Goal: Task Accomplishment & Management: Manage account settings

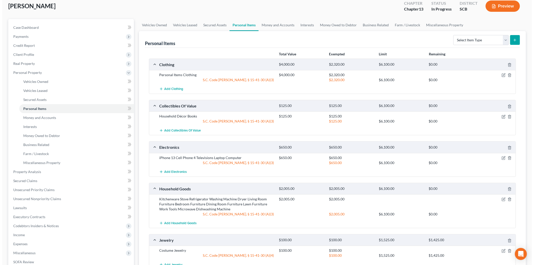
scroll to position [28, 0]
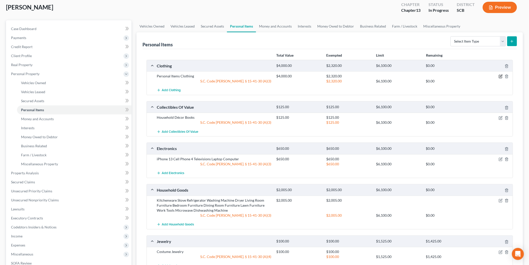
click at [499, 74] on icon "button" at bounding box center [501, 76] width 4 height 4
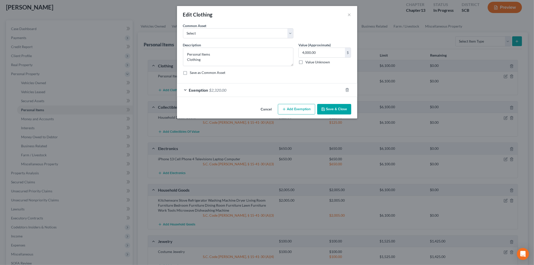
click at [303, 109] on button "Add Exemption" at bounding box center [296, 109] width 37 height 11
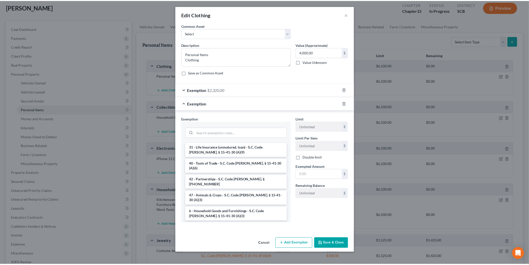
scroll to position [767, 0]
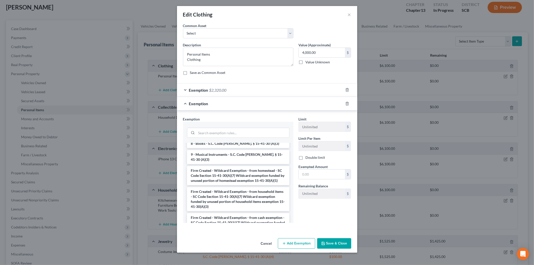
click at [246, 234] on li "Firm Created - Wildcard Exemption- from jewelry - SC Code Section 15-41-30(A)(7…" at bounding box center [238, 246] width 102 height 24
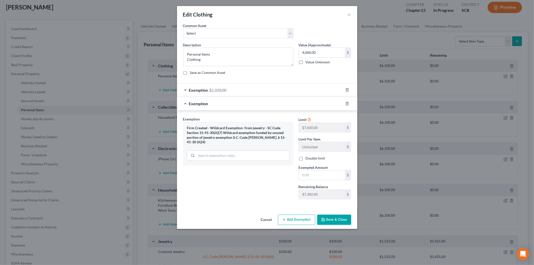
click at [323, 175] on input "text" at bounding box center [321, 175] width 46 height 10
type input "1,207"
click at [328, 216] on button "Save & Close" at bounding box center [334, 219] width 34 height 11
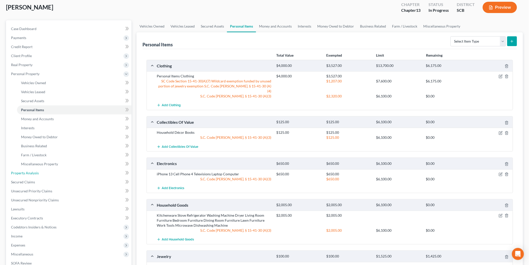
click at [49, 173] on link "Property Analysis" at bounding box center [69, 172] width 125 height 9
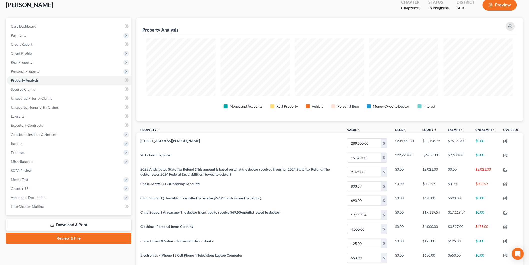
scroll to position [56, 0]
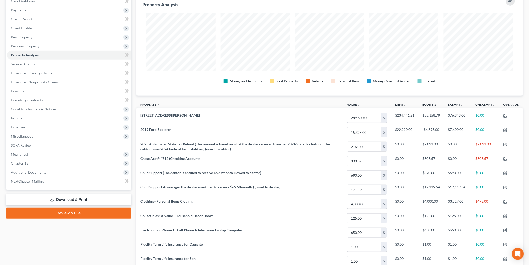
click at [41, 43] on span "Personal Property" at bounding box center [69, 46] width 125 height 9
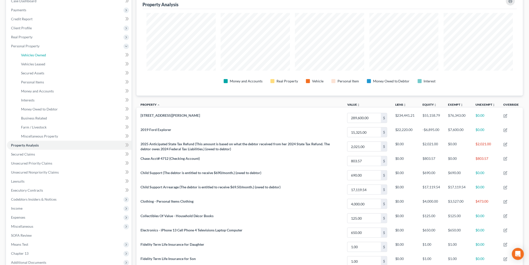
click at [38, 55] on span "Vehicles Owned" at bounding box center [33, 55] width 25 height 4
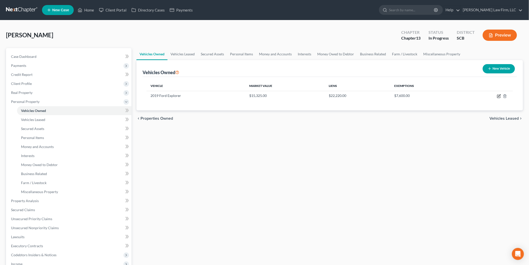
click at [499, 96] on icon "button" at bounding box center [499, 96] width 4 height 4
select select "0"
select select "7"
select select "2"
select select "3"
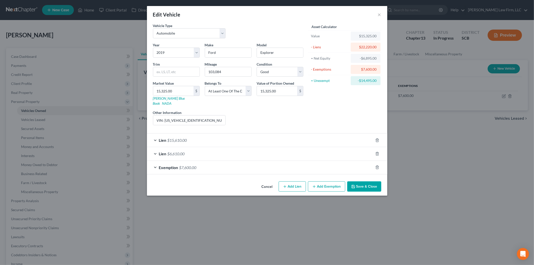
click at [225, 161] on div "Exemption $7,600.00" at bounding box center [260, 167] width 226 height 13
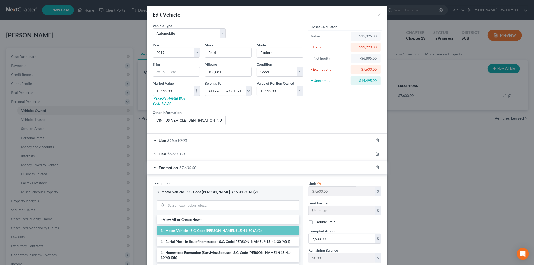
click at [336, 234] on input "7,600.00" at bounding box center [341, 239] width 66 height 10
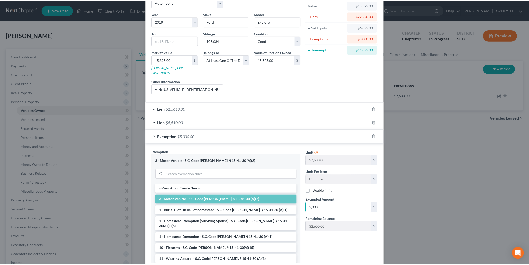
scroll to position [61, 0]
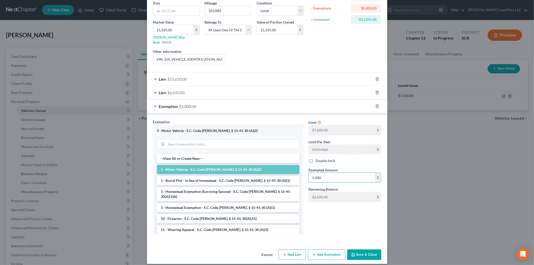
type input "5,000"
drag, startPoint x: 351, startPoint y: 250, endPoint x: 132, endPoint y: 218, distance: 221.5
click at [351, 252] on icon "button" at bounding box center [353, 254] width 4 height 4
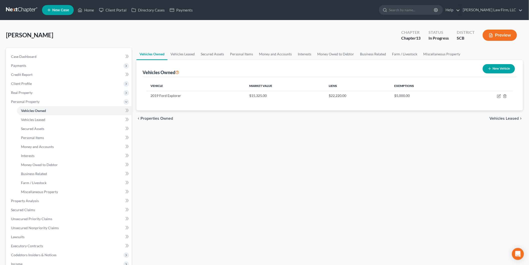
scroll to position [56, 0]
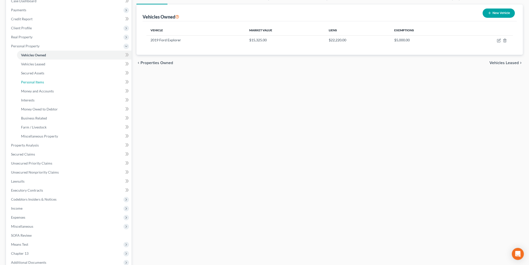
drag, startPoint x: 71, startPoint y: 86, endPoint x: 66, endPoint y: 92, distance: 8.0
click at [71, 86] on link "Personal Items" at bounding box center [74, 82] width 115 height 9
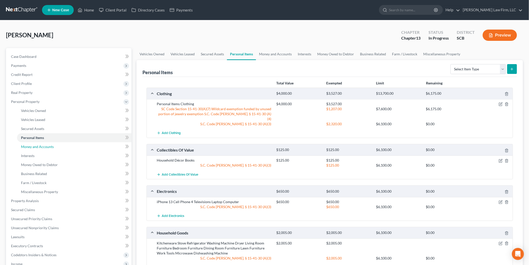
click at [59, 145] on link "Money and Accounts" at bounding box center [74, 146] width 115 height 9
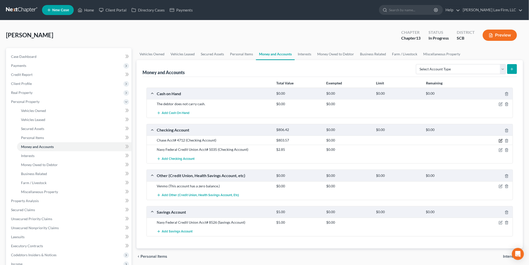
click at [501, 141] on icon "button" at bounding box center [501, 140] width 2 height 2
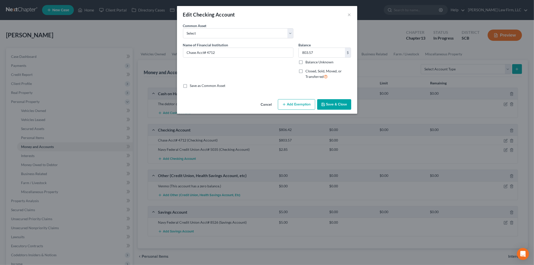
click at [303, 105] on button "Add Exemption" at bounding box center [296, 104] width 37 height 11
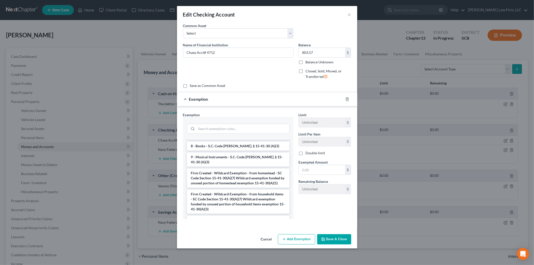
scroll to position [750, 0]
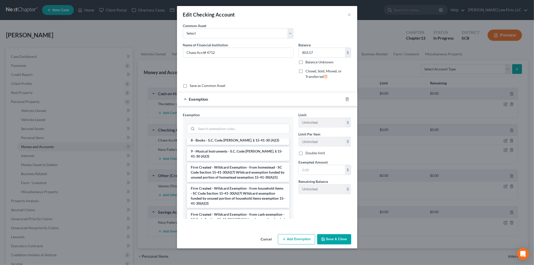
click at [240, 257] on li "Firm Created - Wildcard Exemption - from vehicle - SC Code Section 15-41-30(A)(…" at bounding box center [238, 266] width 102 height 19
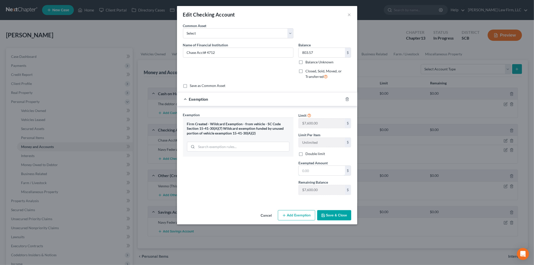
click at [312, 172] on input "text" at bounding box center [321, 171] width 46 height 10
type input "803.57"
click at [334, 217] on button "Save & Close" at bounding box center [334, 215] width 34 height 11
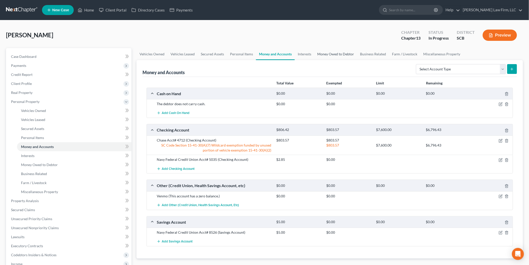
click at [341, 54] on link "Money Owed to Debtor" at bounding box center [335, 54] width 43 height 12
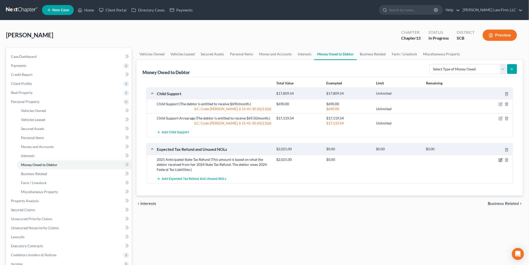
click at [500, 160] on icon "button" at bounding box center [501, 159] width 2 height 2
select select "1"
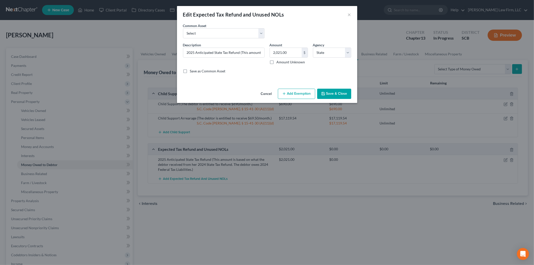
click at [291, 90] on button "Add Exemption" at bounding box center [296, 94] width 37 height 11
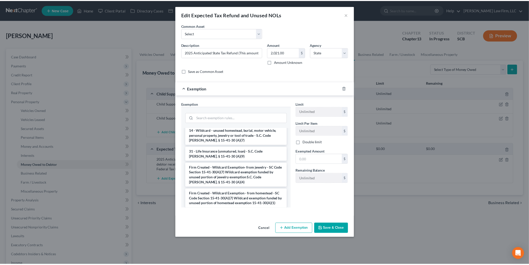
scroll to position [756, 0]
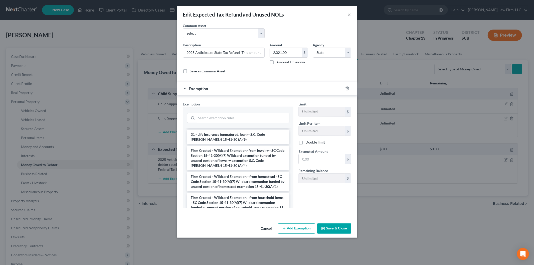
click at [229, 240] on li "Firm Created - Wildcard Exemption - from vehicle - SC Code Section 15-41-30(A)(…" at bounding box center [238, 249] width 102 height 19
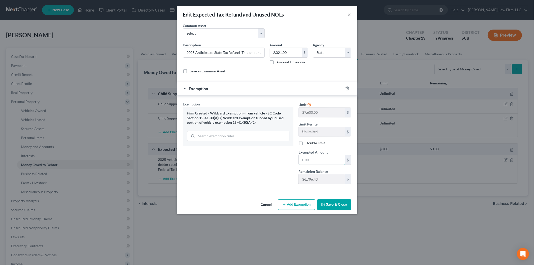
click at [318, 159] on input "text" at bounding box center [321, 160] width 46 height 10
type input "1,796"
click at [335, 201] on button "Save & Close" at bounding box center [334, 204] width 34 height 11
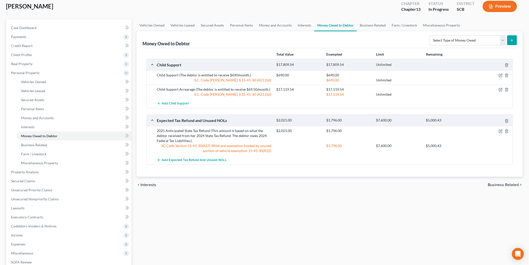
scroll to position [56, 0]
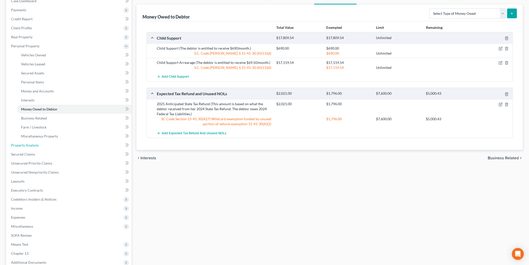
click at [58, 144] on link "Property Analysis" at bounding box center [69, 145] width 125 height 9
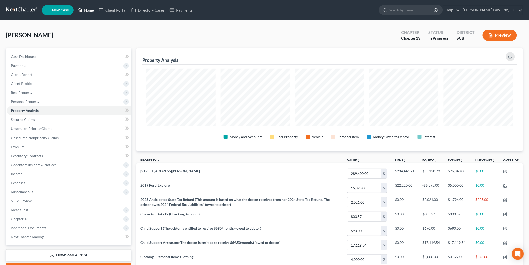
click at [87, 7] on link "Home" at bounding box center [85, 10] width 21 height 9
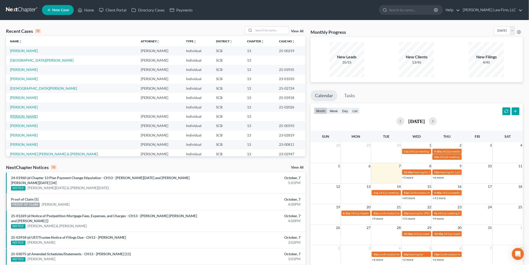
click at [23, 115] on link "[PERSON_NAME]" at bounding box center [24, 116] width 28 height 4
select select "3"
select select "0"
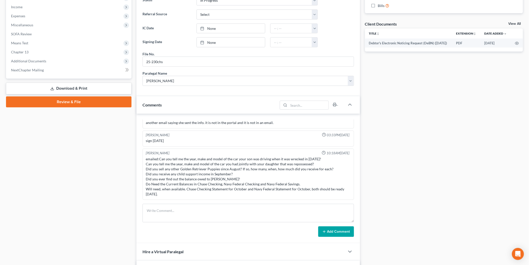
scroll to position [188, 0]
click at [217, 209] on textarea at bounding box center [249, 213] width 212 height 19
type textarea "Review of schedules. Made corrections and started drafting plan."
click at [349, 233] on button "Add Comment" at bounding box center [336, 231] width 36 height 11
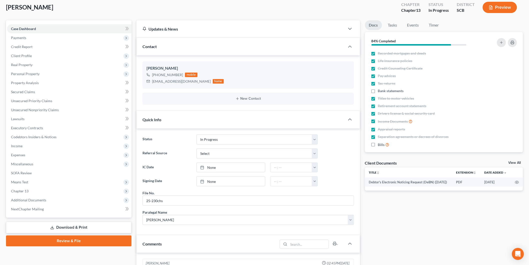
scroll to position [0, 0]
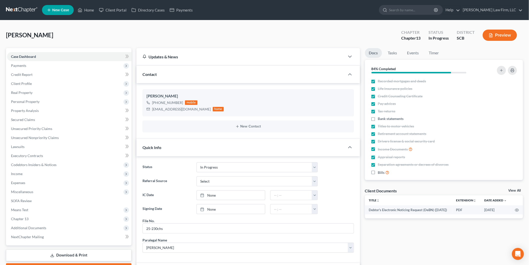
click at [62, 6] on link "New Case" at bounding box center [58, 10] width 32 height 10
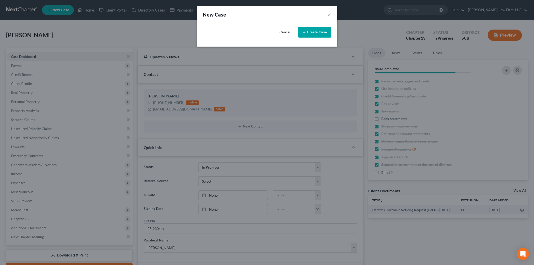
select select "72"
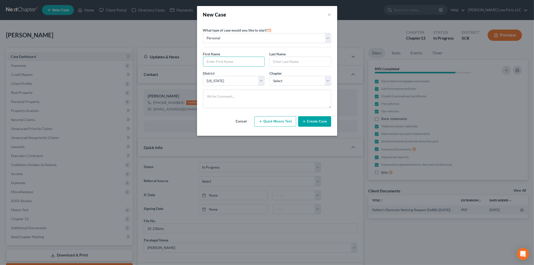
click at [231, 59] on input "text" at bounding box center [233, 62] width 61 height 10
type input "[PERSON_NAME]"
click at [285, 81] on select "Select 7 11 12 13" at bounding box center [300, 81] width 62 height 10
select select "3"
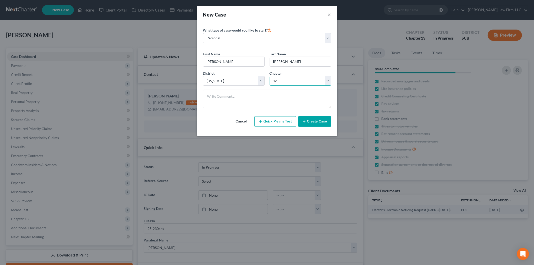
click at [269, 76] on select "Select 7 11 12 13" at bounding box center [300, 81] width 62 height 10
click at [312, 121] on button "Create Case" at bounding box center [314, 121] width 33 height 11
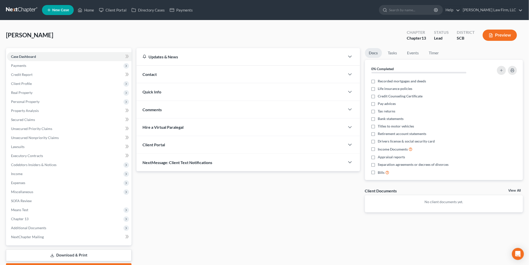
click at [179, 90] on div "Quick Info" at bounding box center [241, 91] width 209 height 17
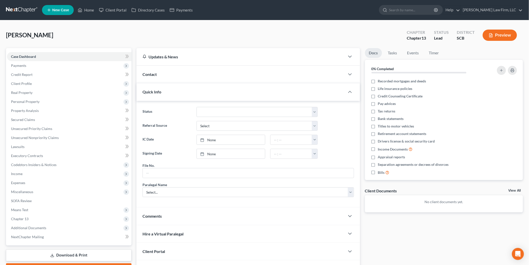
click at [182, 168] on div "File No." at bounding box center [249, 170] width 212 height 15
click at [176, 172] on input "text" at bounding box center [248, 173] width 211 height 10
type input "2025CO13"
click at [174, 188] on select "Select... [PERSON_NAME] [PERSON_NAME] [PERSON_NAME] [PERSON_NAME]" at bounding box center [249, 192] width 212 height 10
click at [217, 185] on div "Paralegal Name Select... [PERSON_NAME] [PERSON_NAME] [PERSON_NAME] [PERSON_NAME]" at bounding box center [249, 189] width 212 height 15
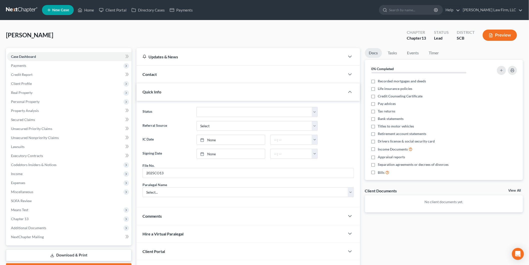
click at [513, 190] on link "View All" at bounding box center [515, 191] width 13 height 4
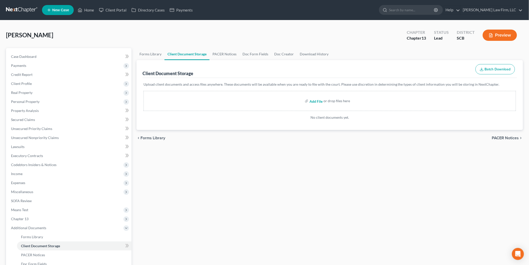
click at [319, 101] on input "file" at bounding box center [316, 100] width 12 height 9
type input "C:\fakepath\Scan_20251007.pdf"
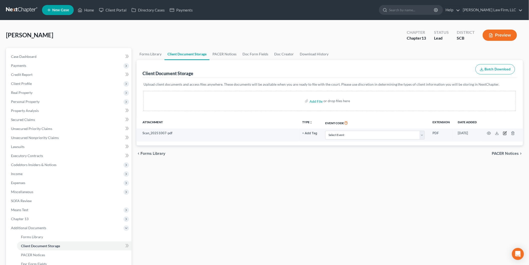
click at [506, 133] on icon "button" at bounding box center [505, 133] width 4 height 4
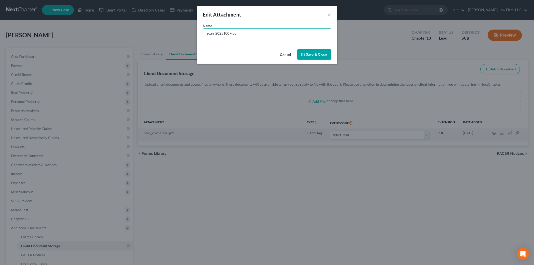
click at [268, 33] on input "Scan_20251007-pdf" at bounding box center [267, 34] width 128 height 10
drag, startPoint x: 263, startPoint y: 33, endPoint x: 166, endPoint y: 32, distance: 97.3
click at [166, 31] on div "Edit Attachment × Name * Scan_20251007-pdf Cancel Save & Close" at bounding box center [267, 132] width 534 height 265
type input "[PERSON_NAME] intake sheet"
click at [312, 53] on span "Save & Close" at bounding box center [316, 54] width 21 height 4
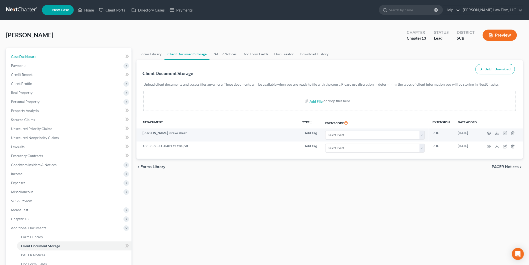
click at [37, 53] on link "Case Dashboard" at bounding box center [69, 56] width 125 height 9
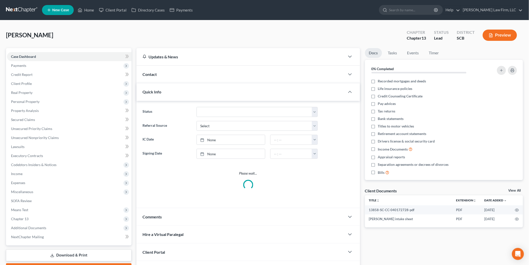
scroll to position [32, 0]
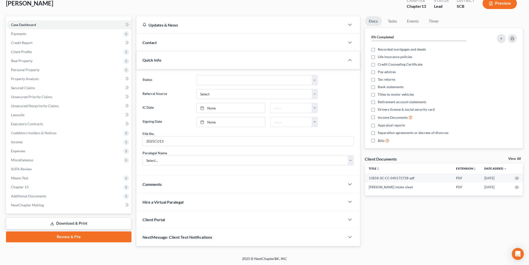
click at [187, 187] on div "Comments" at bounding box center [241, 183] width 209 height 17
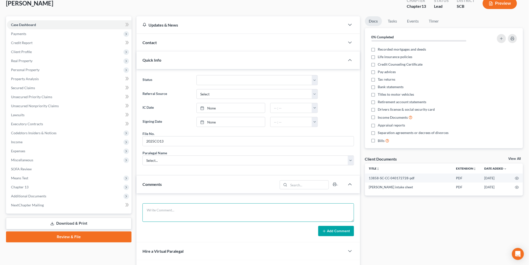
click at [181, 210] on textarea at bounding box center [249, 212] width 212 height 19
type textarea "Equity in house will require this Chapter 13 to be a 100% plan with interest."
click at [323, 232] on icon at bounding box center [324, 231] width 4 height 4
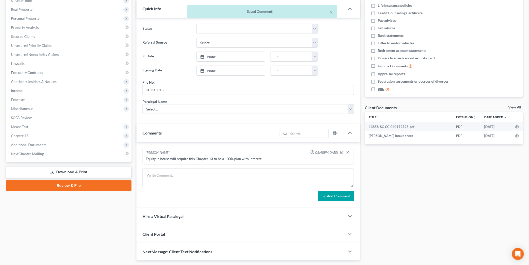
scroll to position [88, 0]
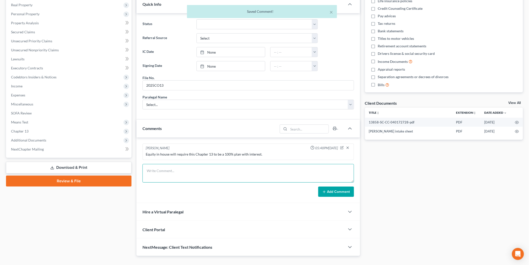
click at [161, 170] on textarea at bounding box center [249, 173] width 212 height 19
type textarea "V"
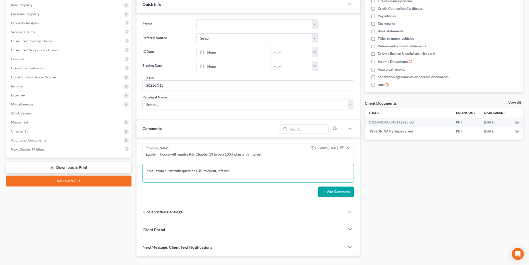
type textarea "Email from client with questions. TC to client, left VM."
click at [339, 190] on button "Add Comment" at bounding box center [336, 191] width 36 height 11
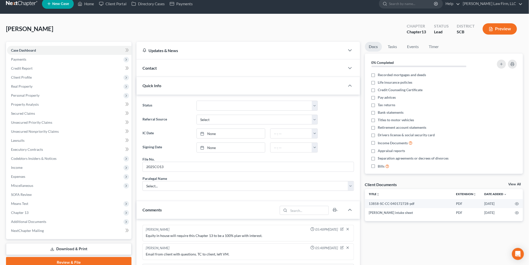
scroll to position [0, 0]
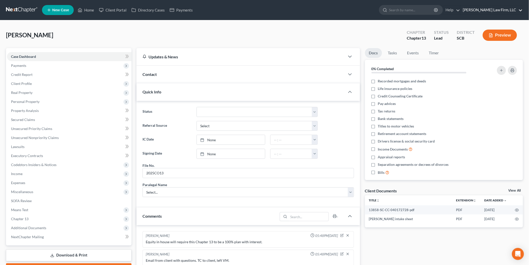
click at [486, 11] on link "[PERSON_NAME] Law Firm, LLC" at bounding box center [492, 10] width 62 height 9
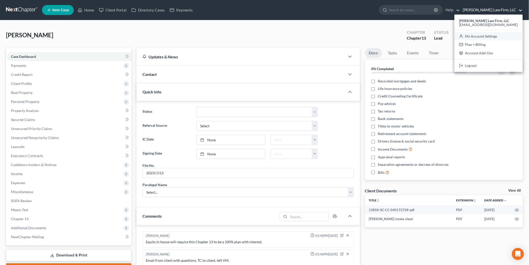
click at [496, 37] on link "My Account Settings" at bounding box center [489, 36] width 68 height 9
select select "72"
select select "24"
select select "42"
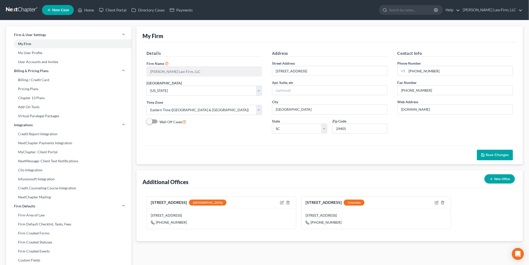
click at [50, 61] on link "User Accounts and Invites" at bounding box center [69, 61] width 126 height 9
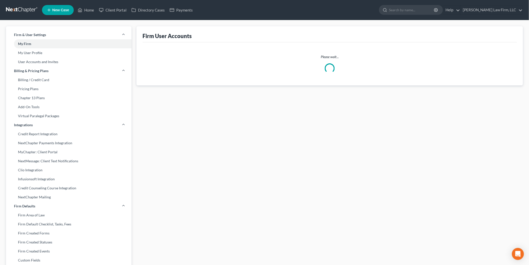
select select "0"
select select "1"
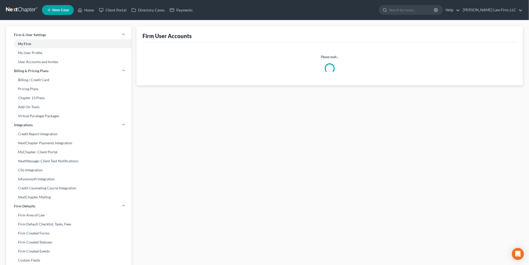
select select "1"
select select "2"
select select "0"
select select "1"
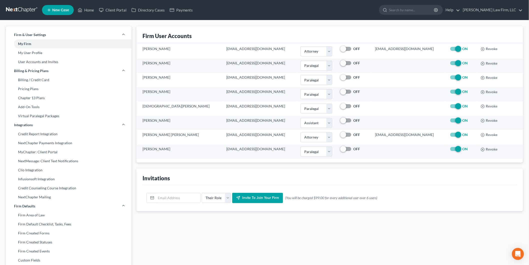
click at [30, 52] on link "My User Profile" at bounding box center [69, 52] width 126 height 9
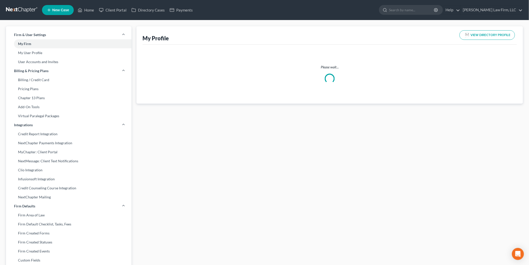
select select "42"
select select "72"
select select "attorney"
select select "1"
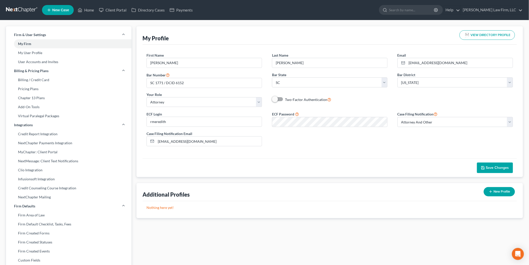
click at [34, 39] on link "My Firm" at bounding box center [69, 43] width 126 height 9
select select "72"
select select "24"
select select "42"
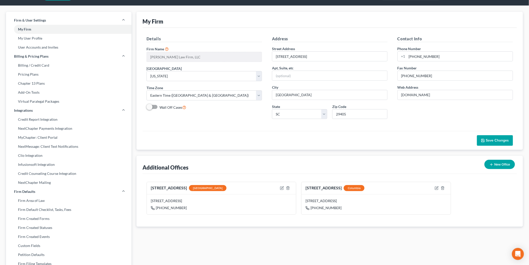
scroll to position [12, 0]
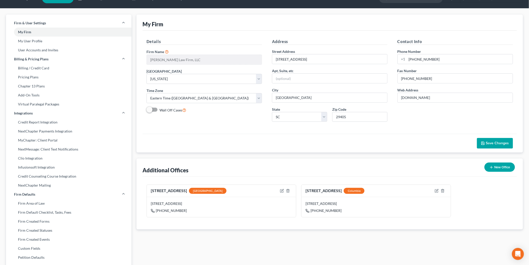
click at [41, 50] on link "User Accounts and Invites" at bounding box center [69, 50] width 126 height 9
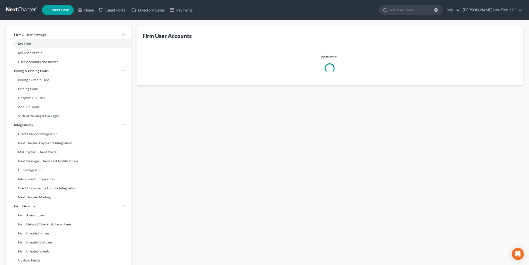
select select "0"
select select "1"
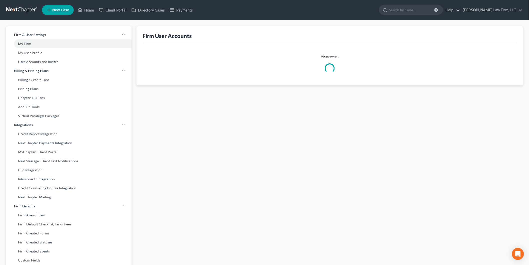
select select "1"
select select "2"
select select "0"
select select "1"
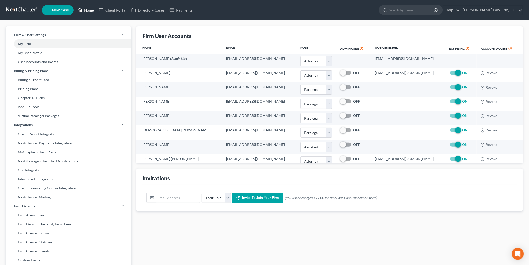
click at [89, 10] on link "Home" at bounding box center [85, 10] width 21 height 9
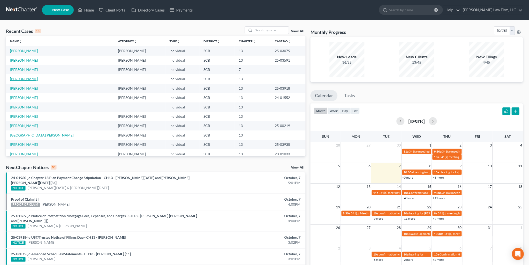
click at [32, 79] on link "[PERSON_NAME]" at bounding box center [24, 79] width 28 height 4
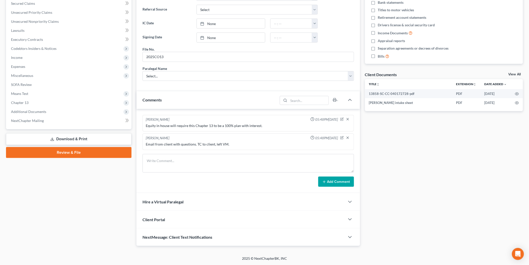
scroll to position [61, 0]
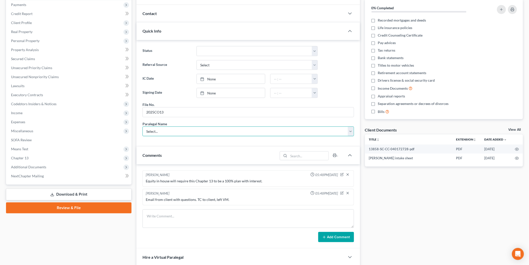
click at [159, 128] on select "Select... [PERSON_NAME] [PERSON_NAME] [PERSON_NAME] [PERSON_NAME]" at bounding box center [249, 131] width 212 height 10
click at [143, 126] on select "Select... [PERSON_NAME] [PERSON_NAME] [PERSON_NAME] [PERSON_NAME]" at bounding box center [249, 131] width 212 height 10
click at [233, 122] on div "Paralegal Name Select... [PERSON_NAME] [PERSON_NAME] [PERSON_NAME] [PERSON_NAME]" at bounding box center [249, 128] width 212 height 15
click at [204, 133] on select "Select... [PERSON_NAME] [PERSON_NAME] [PERSON_NAME] [PERSON_NAME]" at bounding box center [249, 131] width 212 height 10
click at [204, 132] on select "Select... [PERSON_NAME] [PERSON_NAME] [PERSON_NAME] [PERSON_NAME]" at bounding box center [249, 131] width 212 height 10
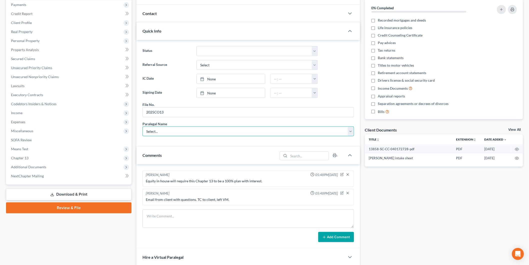
drag, startPoint x: 351, startPoint y: 132, endPoint x: 172, endPoint y: 130, distance: 179.3
click at [351, 132] on select "Select... [PERSON_NAME] [PERSON_NAME] [PERSON_NAME] [PERSON_NAME]" at bounding box center [249, 131] width 212 height 10
click at [172, 130] on select "Select... [PERSON_NAME] [PERSON_NAME] [PERSON_NAME] [PERSON_NAME]" at bounding box center [249, 131] width 212 height 10
drag, startPoint x: 176, startPoint y: 129, endPoint x: 129, endPoint y: 114, distance: 49.6
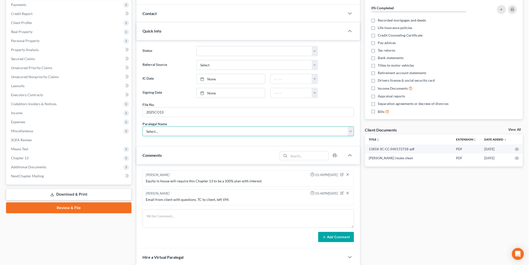
click at [176, 129] on select "Select... [PERSON_NAME] [PERSON_NAME] [PERSON_NAME] [PERSON_NAME]" at bounding box center [249, 131] width 212 height 10
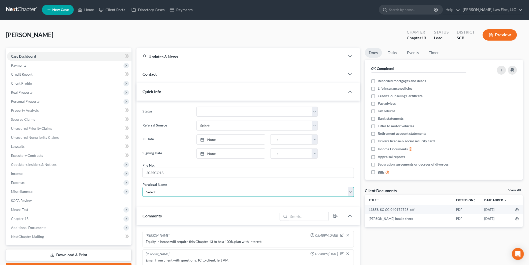
scroll to position [0, 0]
select select "4"
click at [88, 6] on link "Home" at bounding box center [85, 10] width 21 height 9
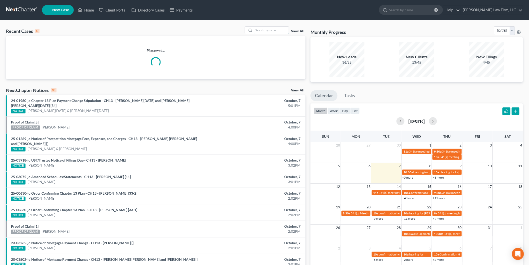
click at [266, 29] on input "search" at bounding box center [271, 30] width 35 height 7
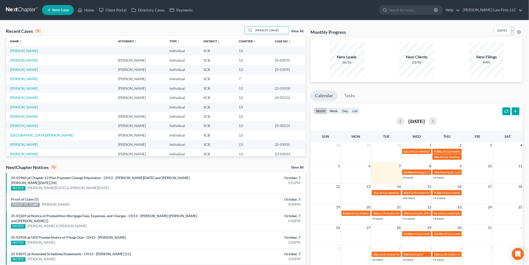
type input "terry"
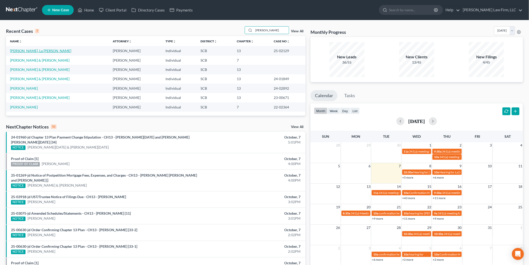
click at [29, 52] on link "Terry, La Tasha" at bounding box center [40, 51] width 61 height 4
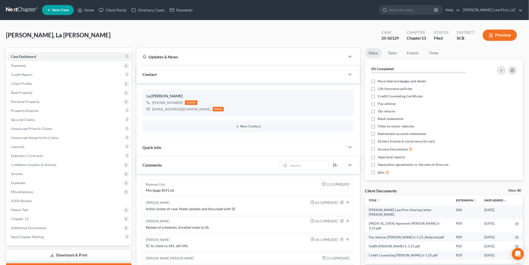
scroll to position [112, 0]
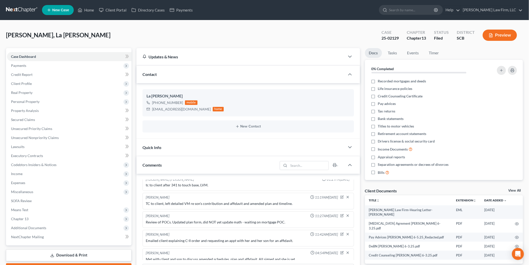
click at [512, 189] on link "View All" at bounding box center [515, 191] width 13 height 4
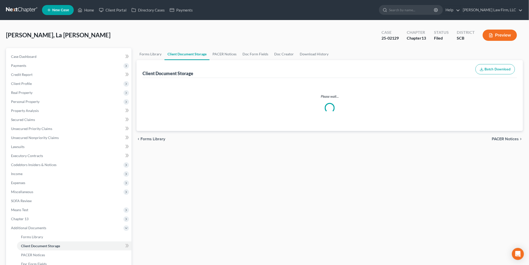
select select "6"
select select "16"
select select "15"
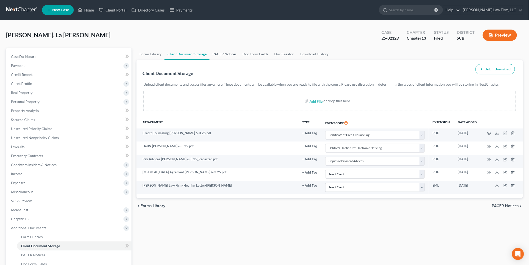
click at [226, 51] on link "PACER Notices" at bounding box center [225, 54] width 30 height 12
